Goal: Check status: Check status

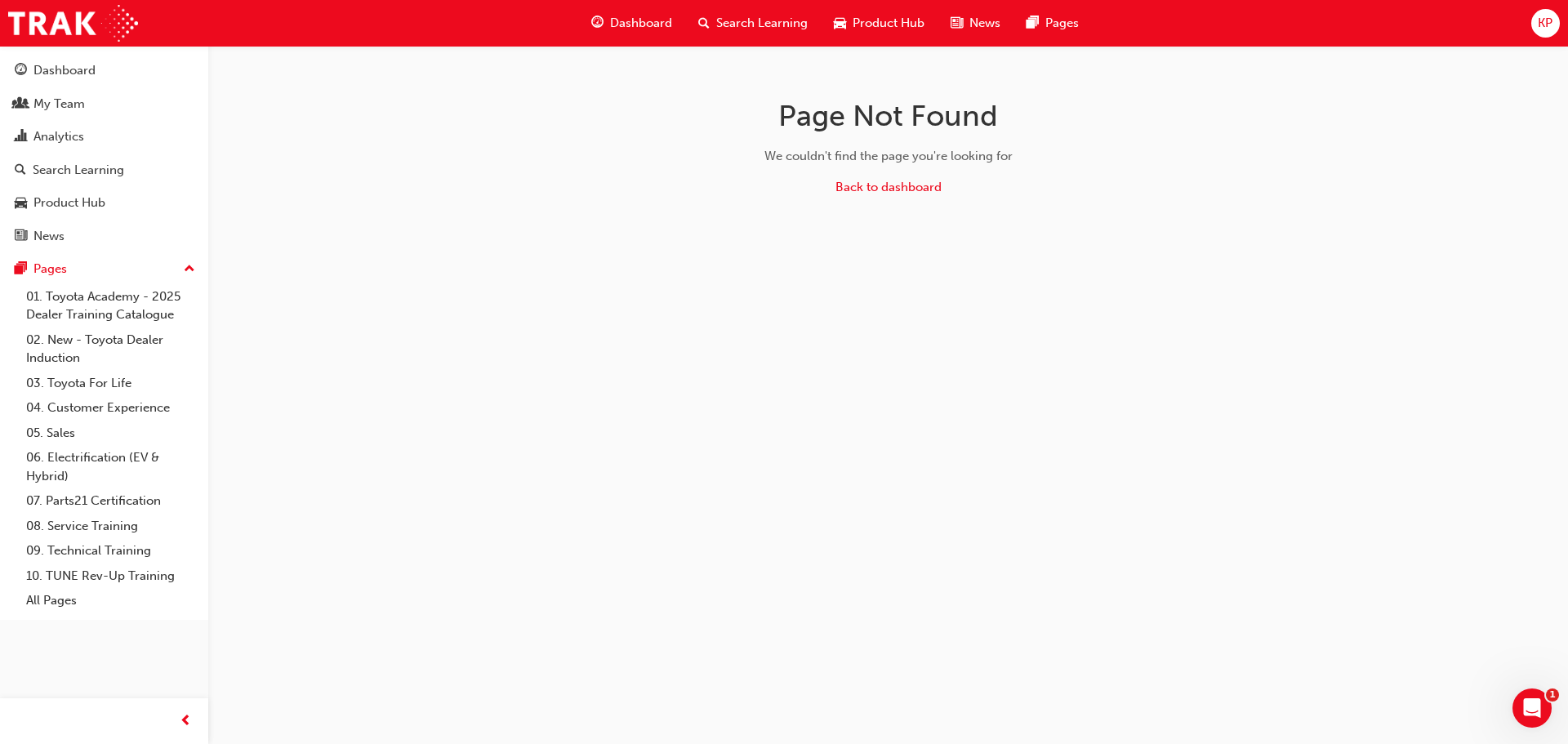
click at [60, 112] on div "My Team" at bounding box center [59, 104] width 52 height 18
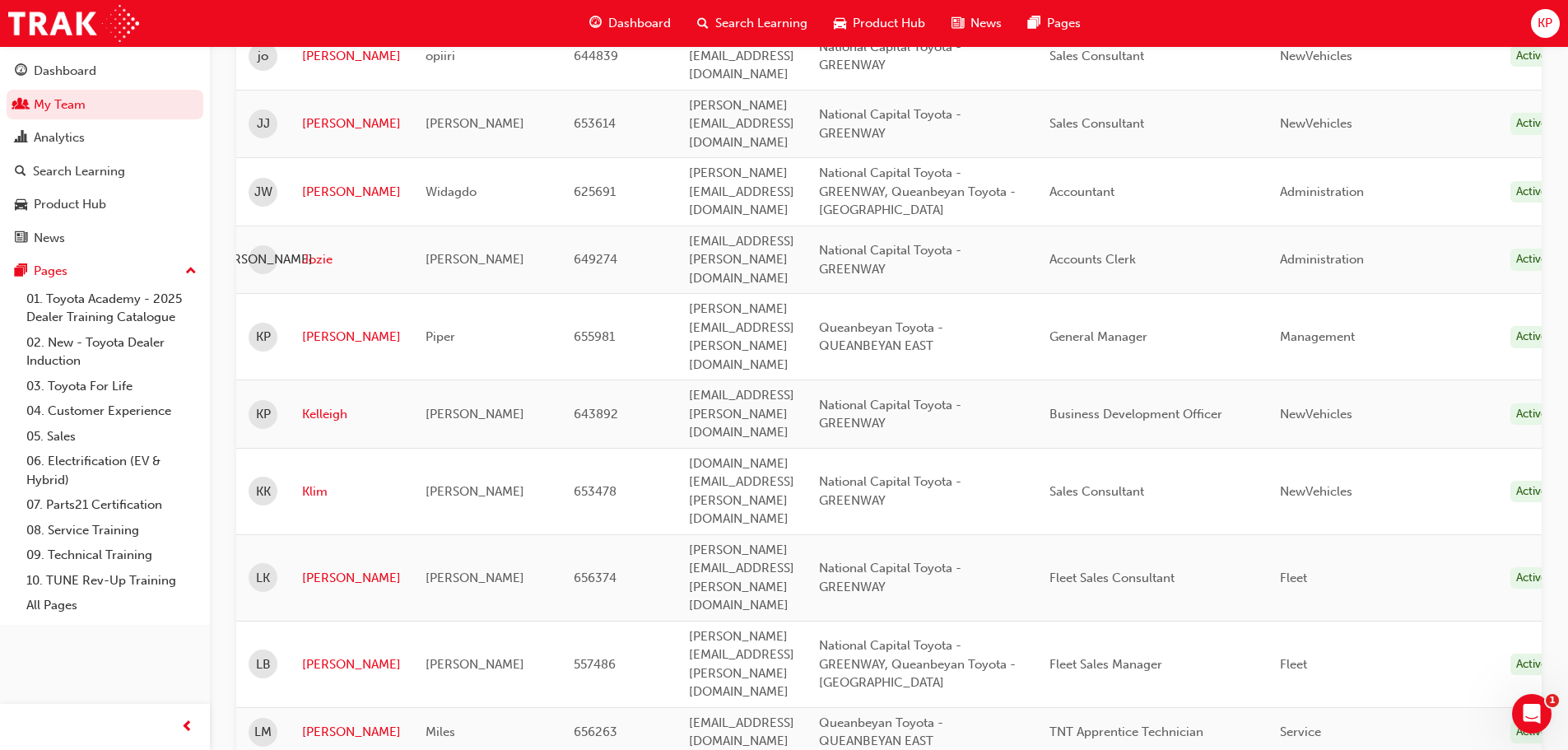
scroll to position [2456, 0]
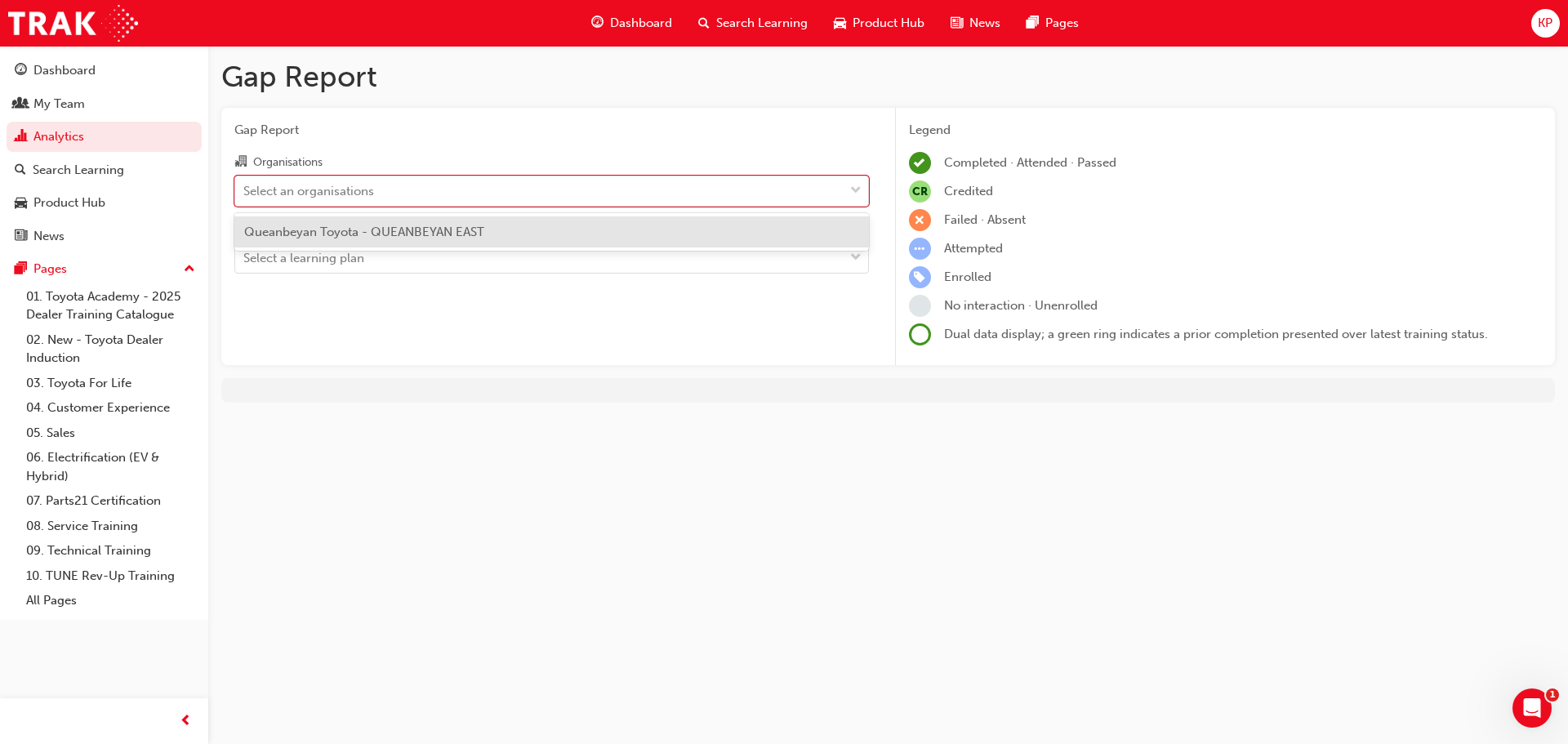
click at [486, 193] on div "Select an organisations" at bounding box center [539, 191] width 609 height 29
click at [245, 193] on input "Organisations option Queanbeyan Toyota - QUEANBEYAN EAST focused, 1 of 1. 1 res…" at bounding box center [244, 190] width 2 height 14
click at [436, 227] on span "Queanbeyan Toyota - QUEANBEYAN EAST" at bounding box center [364, 232] width 240 height 15
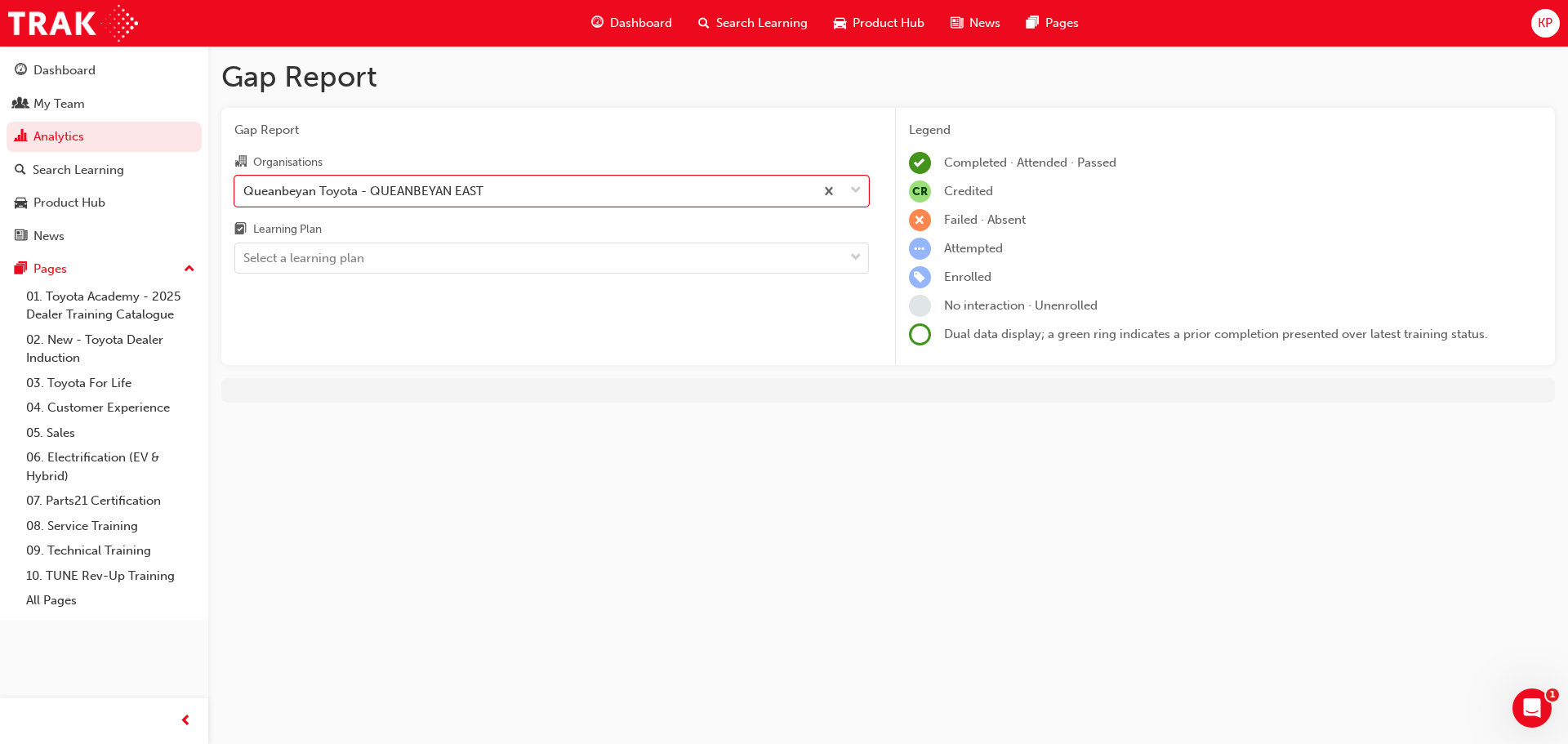
click at [576, 249] on div "Select a learning plan" at bounding box center [539, 258] width 609 height 29
click at [245, 250] on input "Learning Plan Select a learning plan" at bounding box center [244, 257] width 2 height 14
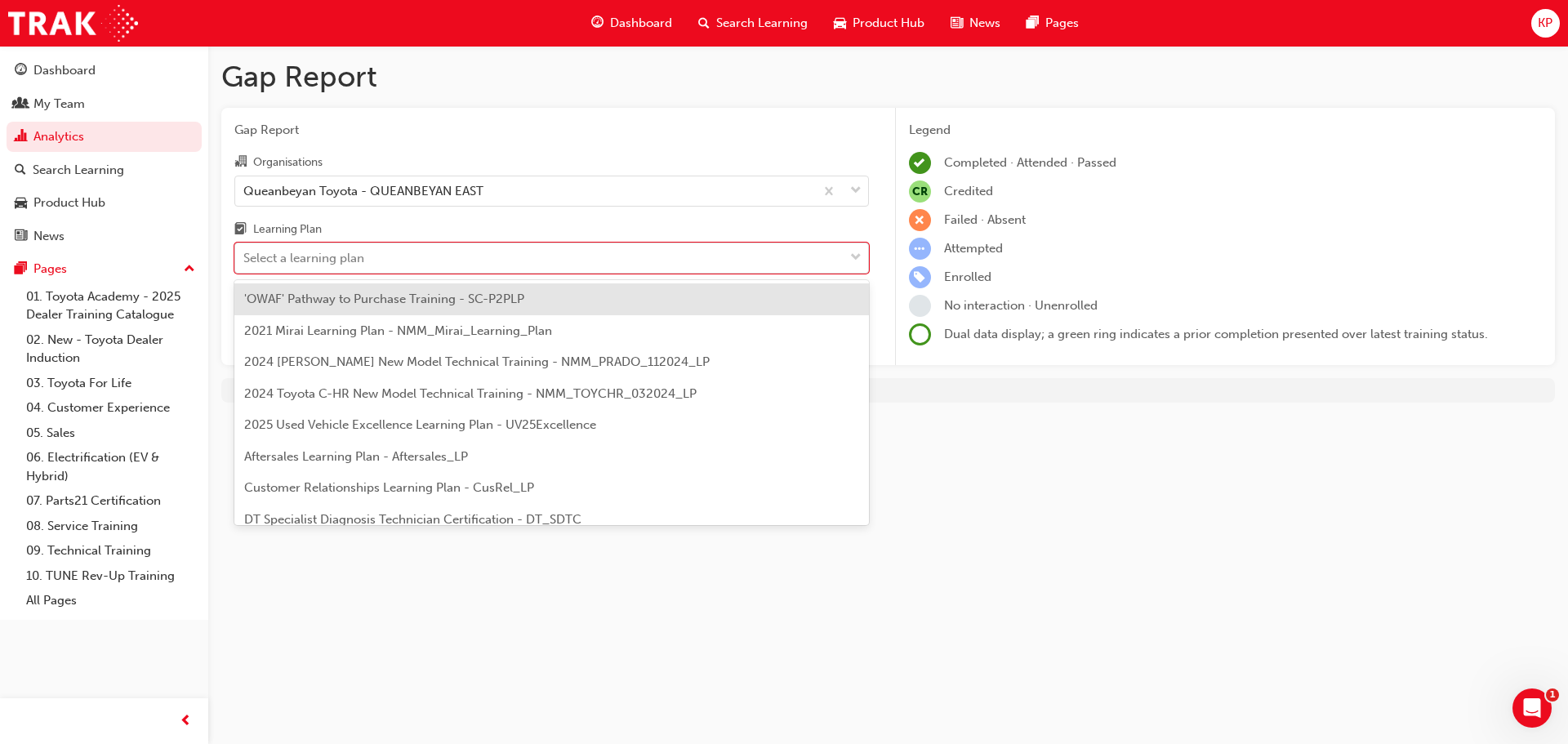
click at [462, 300] on span "'OWAF' Pathway to Purchase Training - SC-P2PLP" at bounding box center [384, 299] width 280 height 15
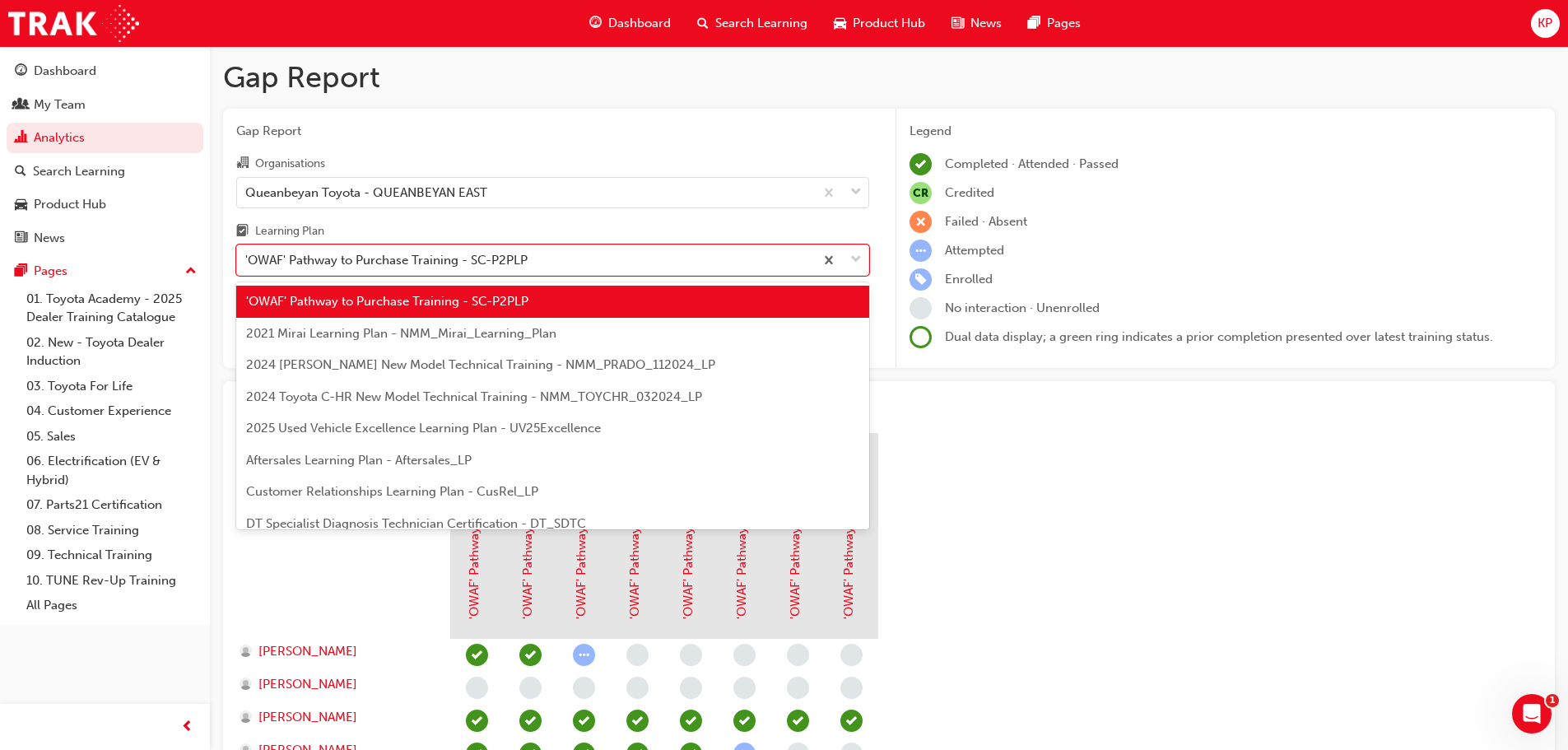
click at [581, 259] on div "'OWAF' Pathway to Purchase Training - SC-P2PLP" at bounding box center [526, 260] width 577 height 29
click at [247, 259] on input "Learning Plan option 'OWAF' Pathway to Purchase Training - SC-P2PLP, selected. …" at bounding box center [246, 259] width 2 height 14
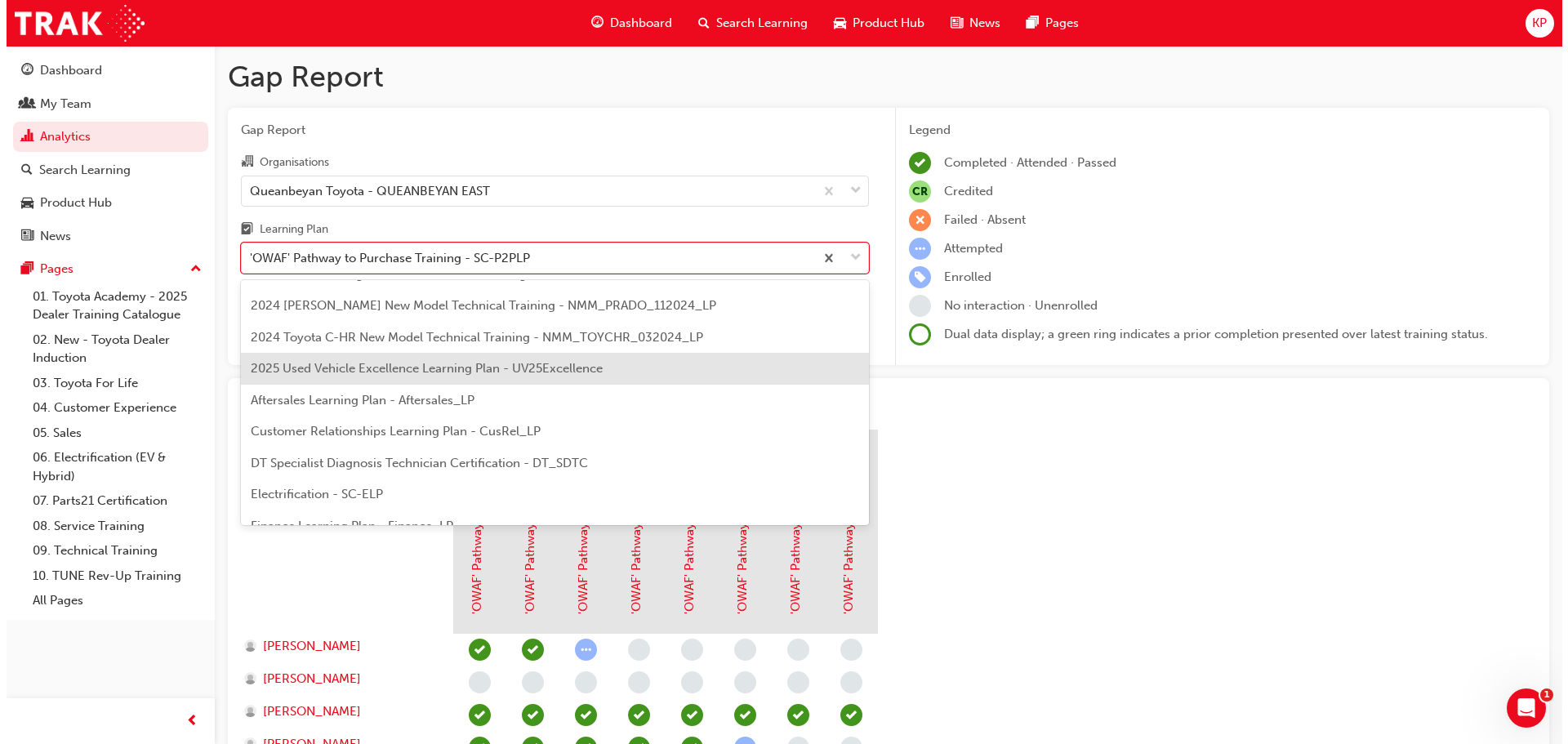
scroll to position [82, 0]
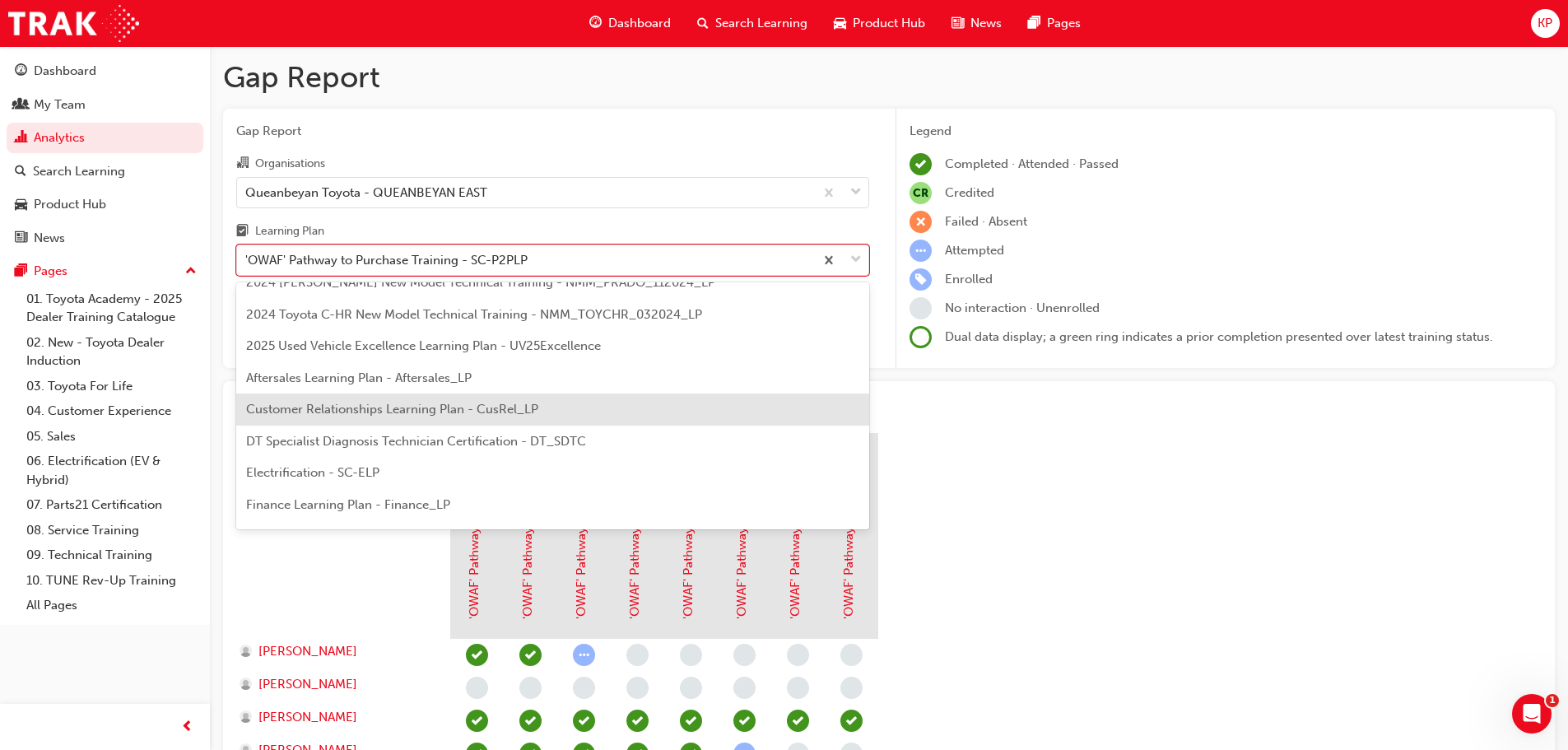
click at [487, 403] on span "Customer Relationships Learning Plan - CusRel_LP" at bounding box center [392, 409] width 292 height 15
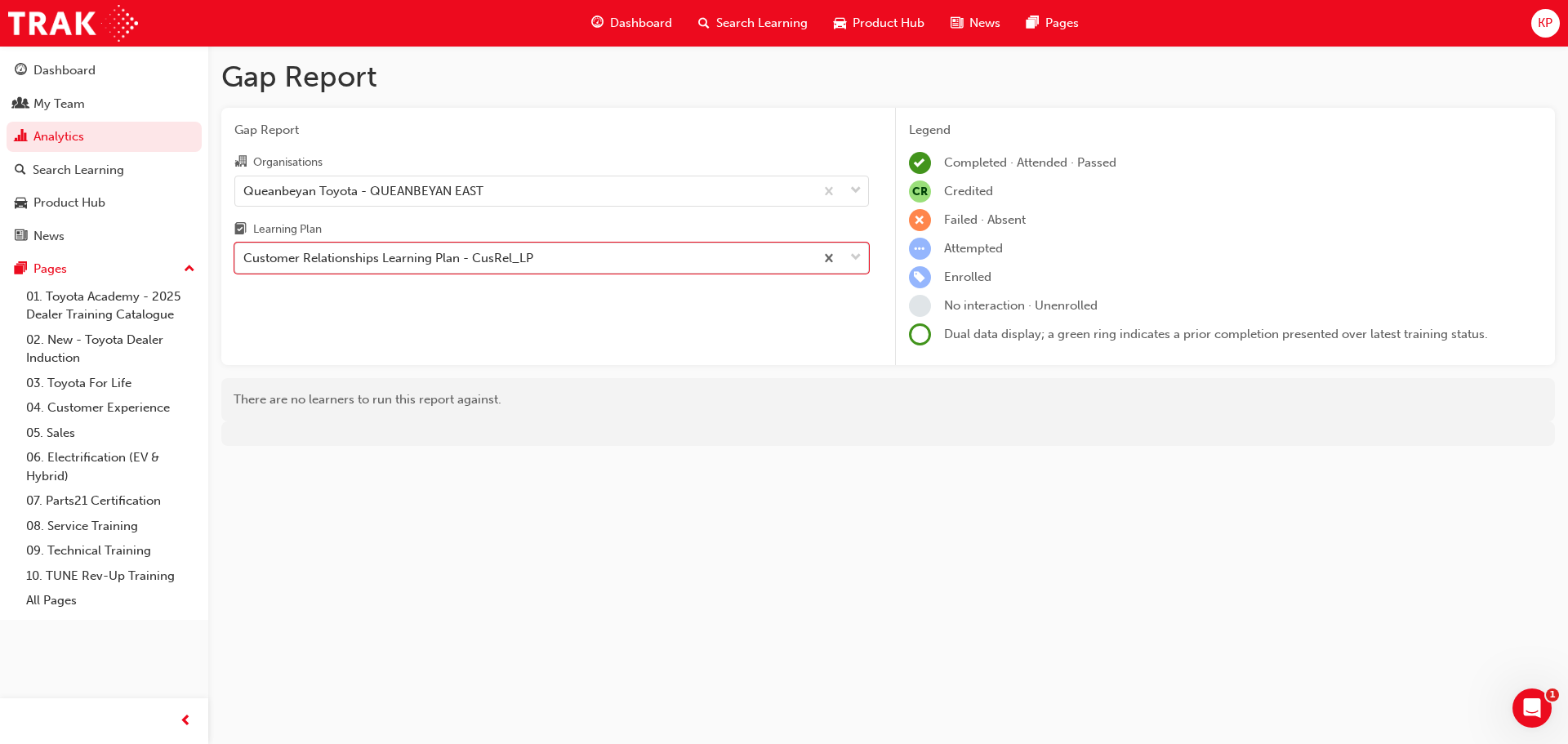
click at [627, 259] on div "Customer Relationships Learning Plan - CusRel_LP" at bounding box center [524, 258] width 579 height 29
click at [245, 259] on input "Learning Plan option Customer Relationships Learning Plan - CusRel_LP, selected…" at bounding box center [244, 257] width 2 height 14
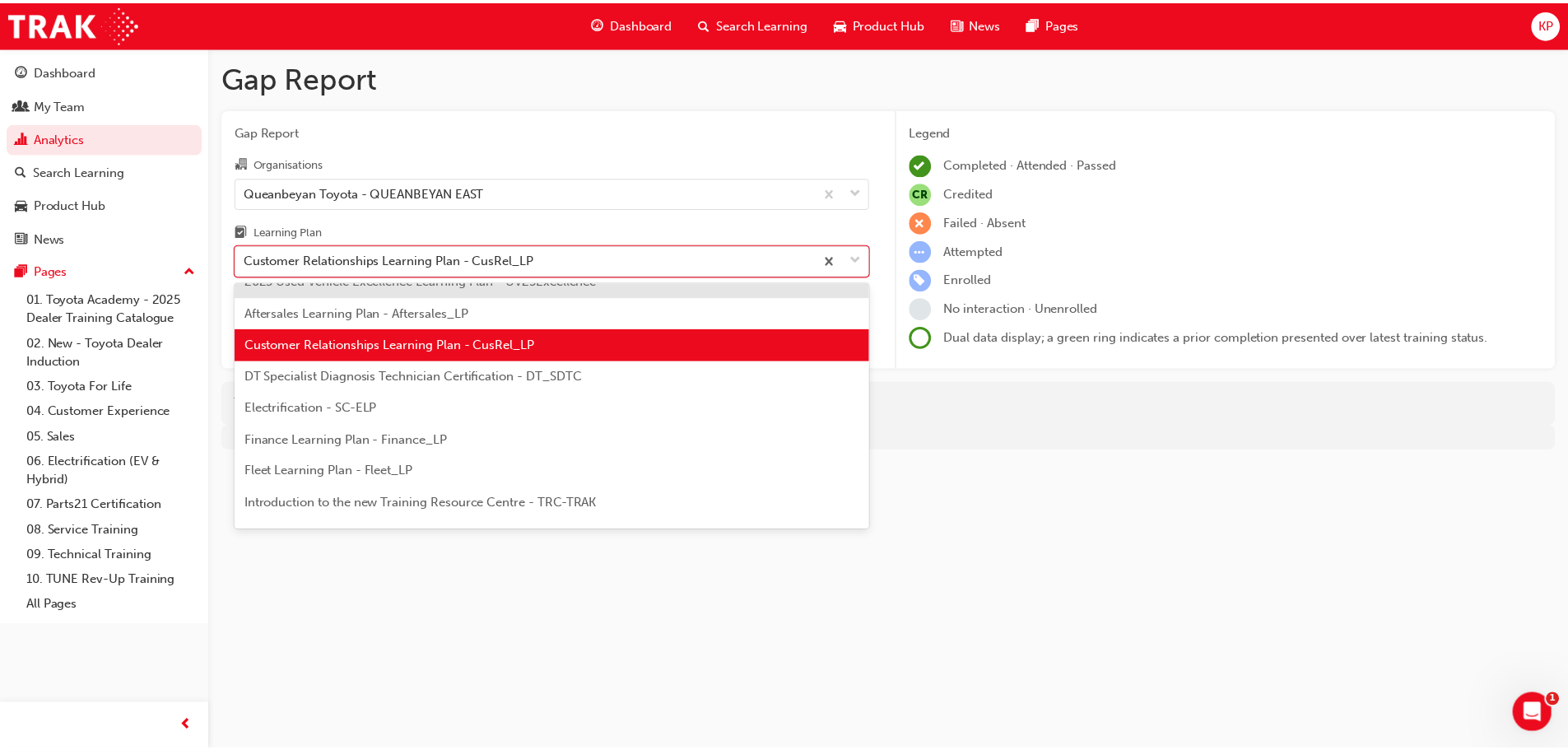
scroll to position [165, 0]
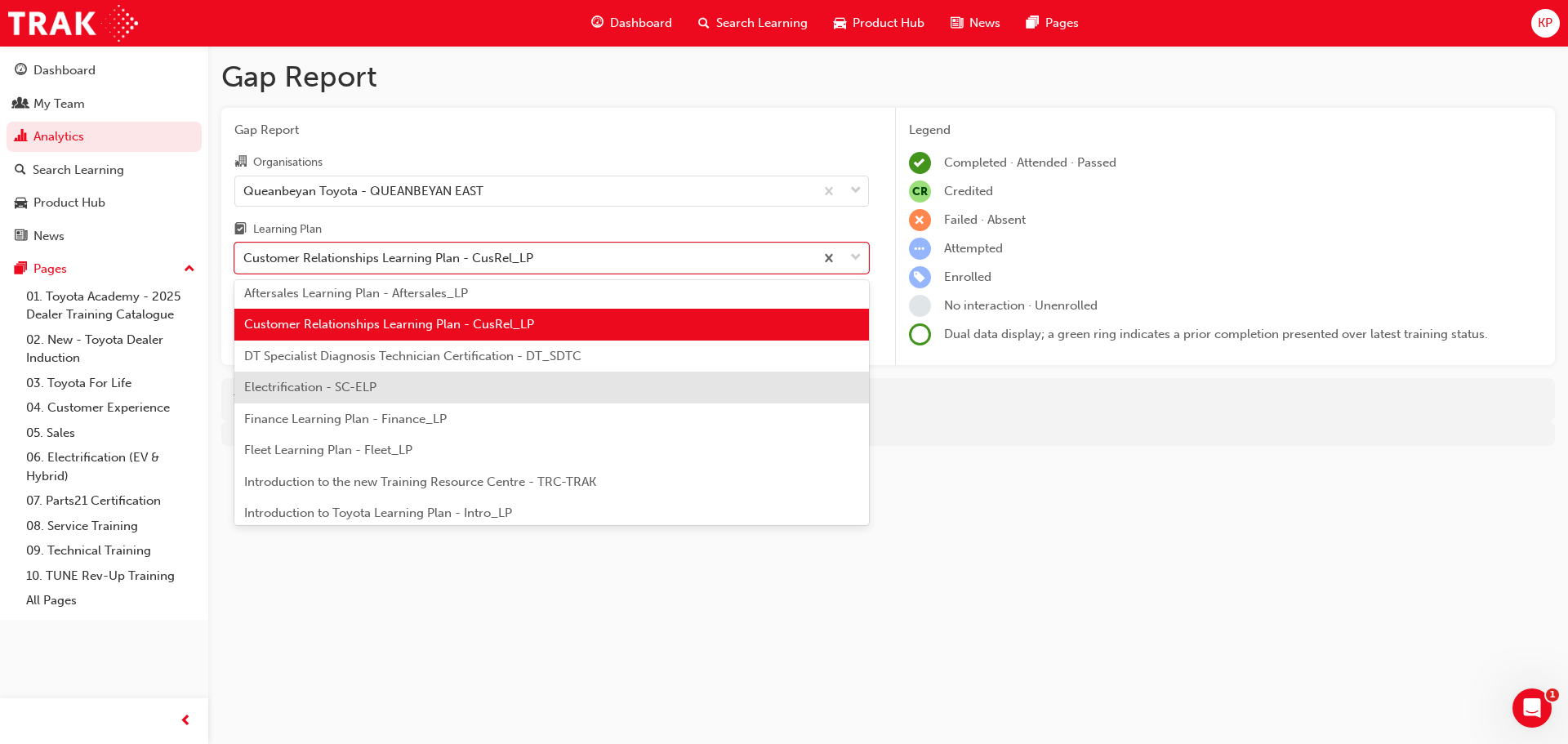
click at [424, 389] on div "Electrification - SC-ELP" at bounding box center [552, 387] width 634 height 32
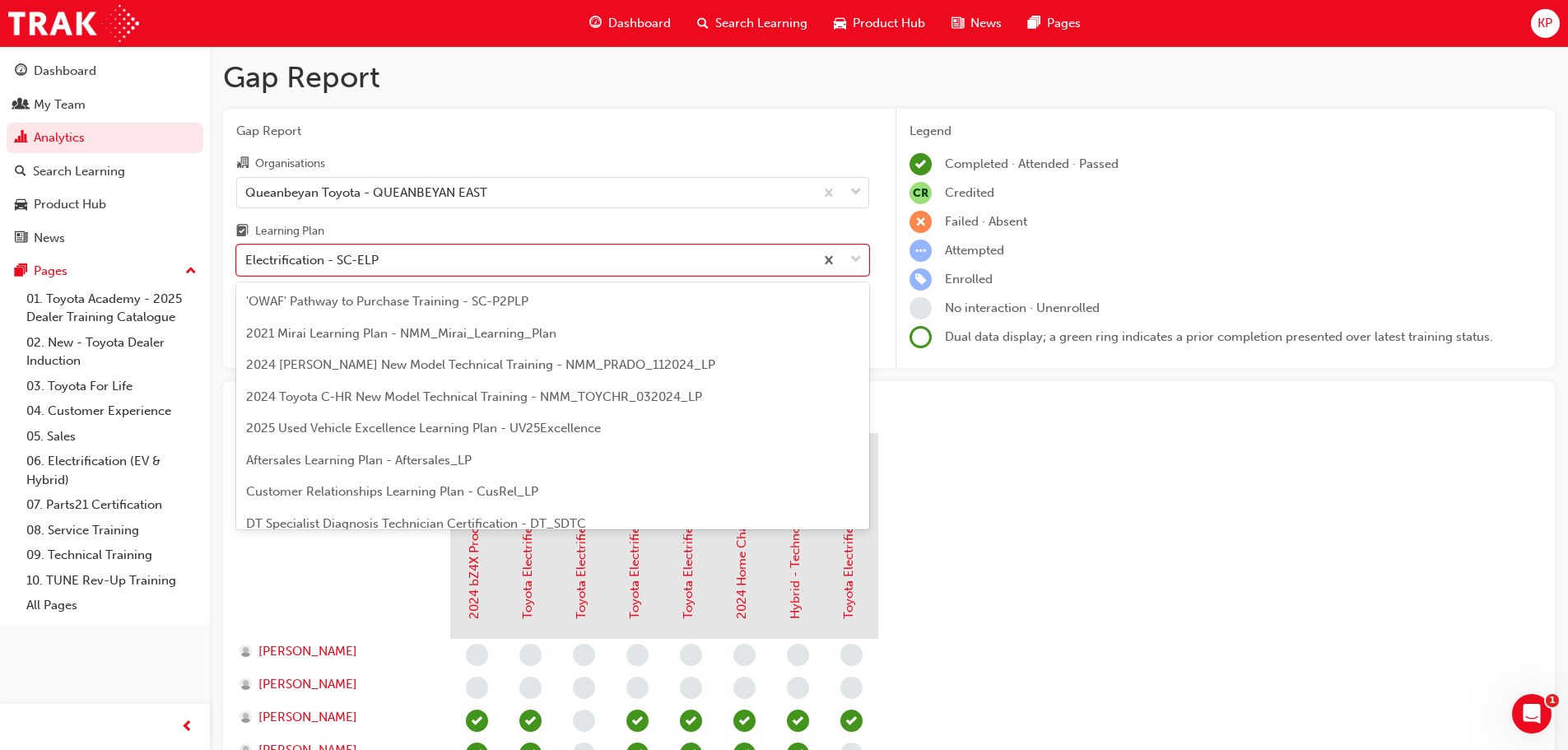
click at [732, 250] on div "Electrification - SC-ELP" at bounding box center [526, 260] width 577 height 29
click at [247, 252] on input "Learning Plan option Electrification - SC-ELP, selected. option Electrification…" at bounding box center [246, 259] width 2 height 14
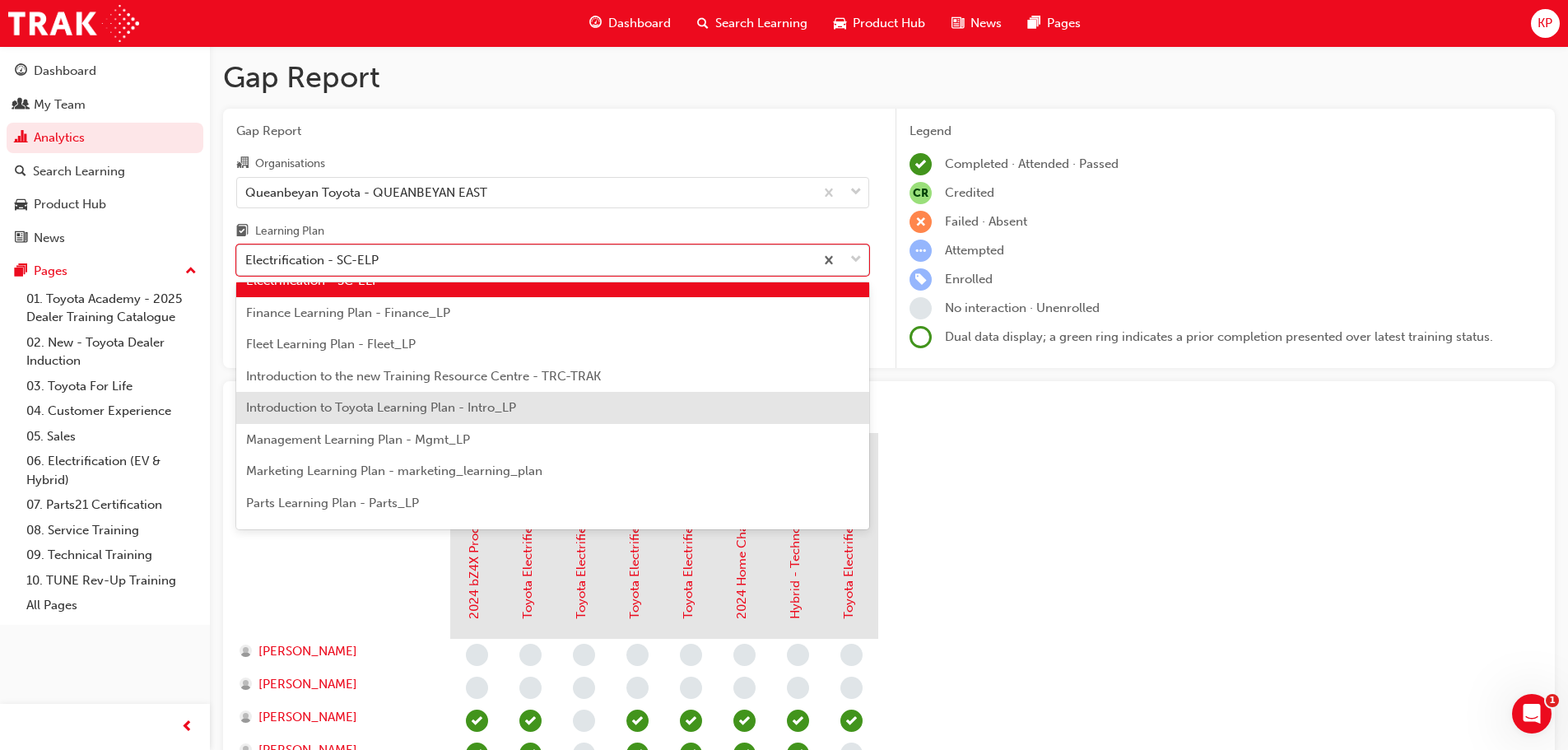
scroll to position [299, 0]
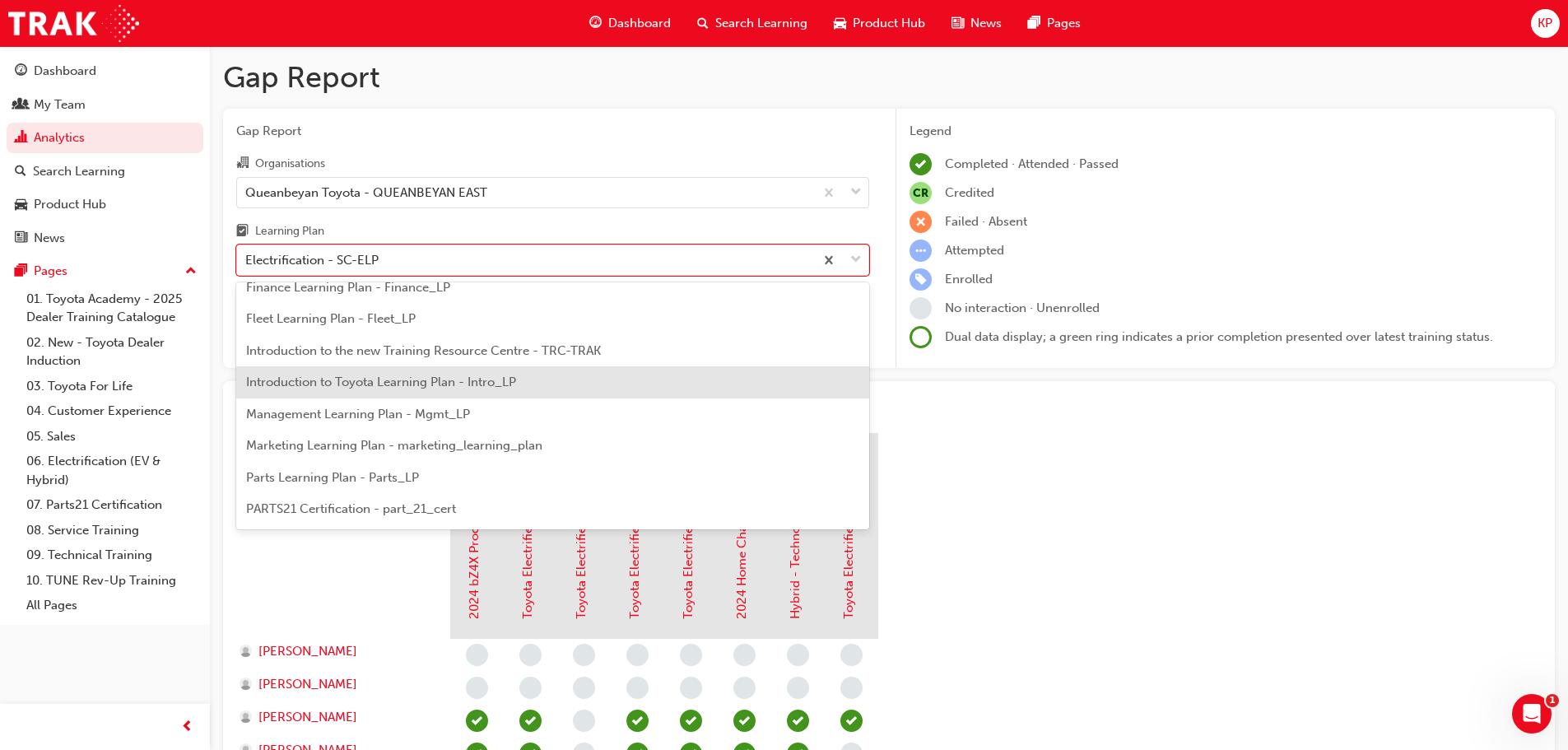
click at [479, 391] on div "Introduction to Toyota Learning Plan - Intro_LP" at bounding box center [552, 383] width 633 height 32
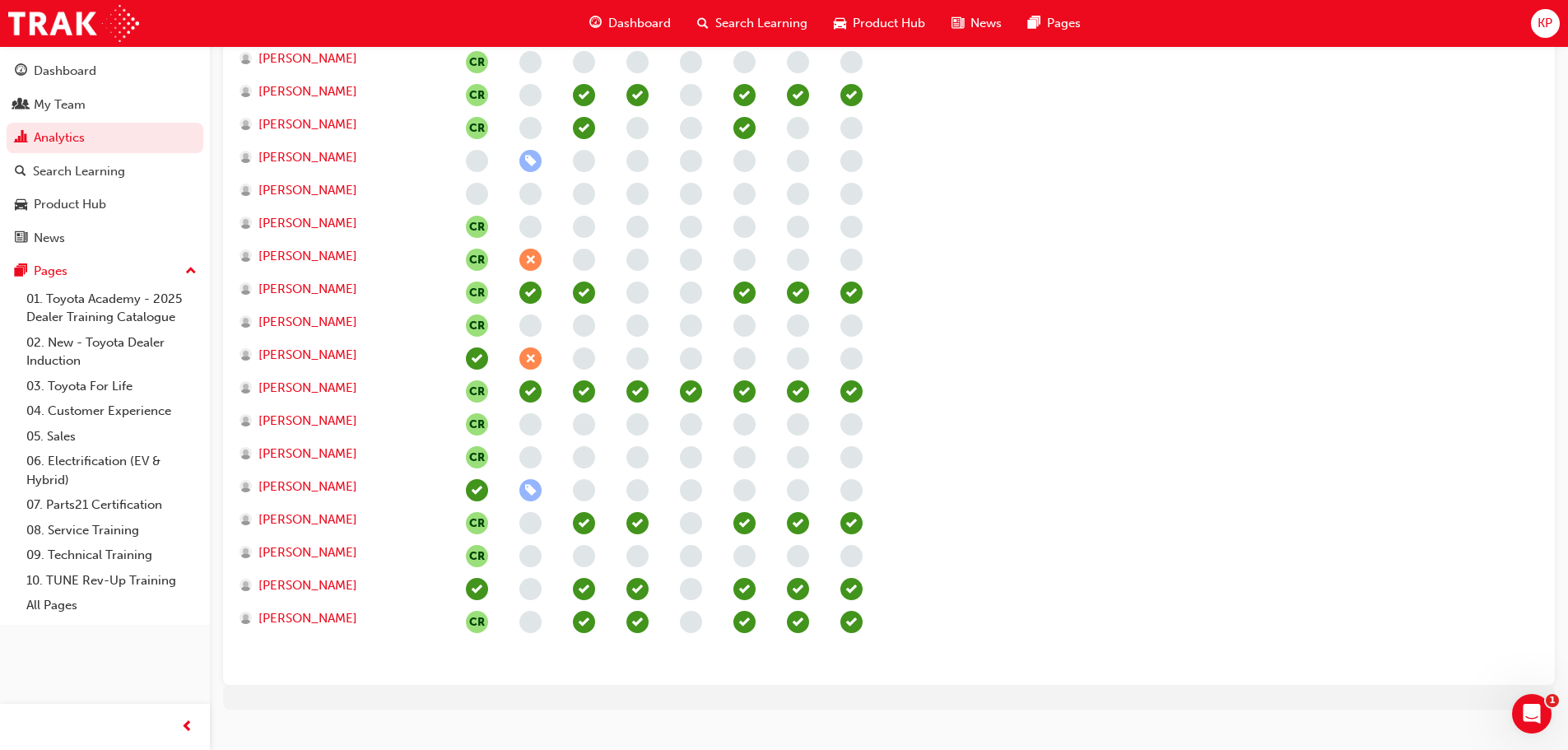
scroll to position [1147, 0]
